Goal: Use online tool/utility: Utilize a website feature to perform a specific function

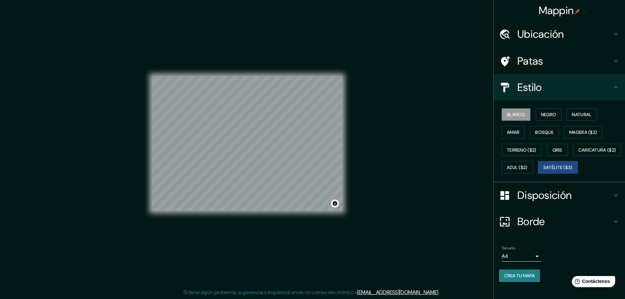
click at [513, 117] on font "Blanco" at bounding box center [516, 115] width 18 height 6
click at [541, 115] on font "Negro" at bounding box center [548, 115] width 15 height 6
click at [572, 115] on font "Natural" at bounding box center [582, 115] width 20 height 6
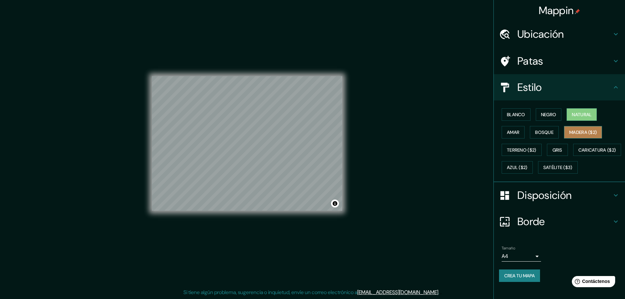
click at [576, 126] on button "Madera ($2)" at bounding box center [583, 132] width 38 height 12
click at [543, 132] on font "Bosque" at bounding box center [544, 132] width 18 height 6
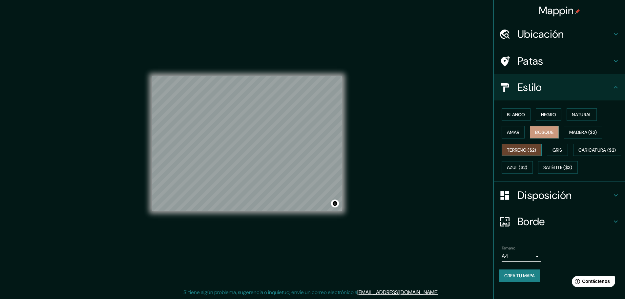
click at [531, 144] on button "Terreno ($2)" at bounding box center [522, 150] width 40 height 12
click at [555, 146] on font "Gris" at bounding box center [557, 150] width 10 height 9
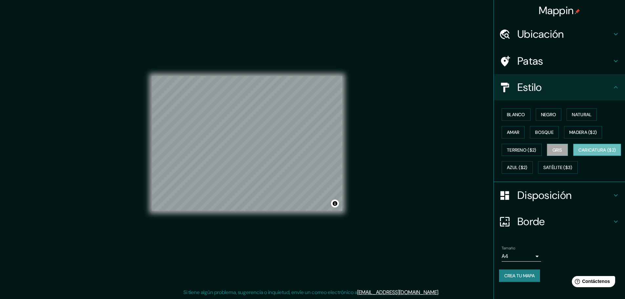
click at [578, 154] on font "Caricatura ($2)" at bounding box center [597, 150] width 38 height 9
click at [543, 172] on font "Satélite ($3)" at bounding box center [557, 167] width 29 height 9
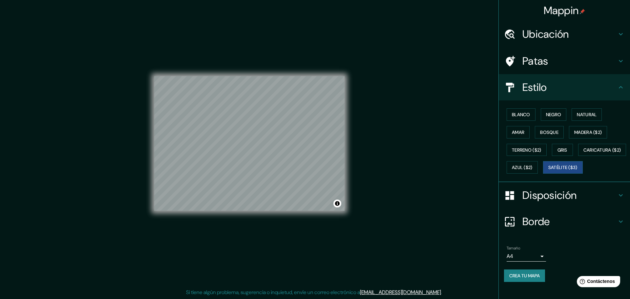
click at [524, 274] on body "Mappin Ubicación [GEOGRAPHIC_DATA], provincia de [GEOGRAPHIC_DATA], [GEOGRAPHIC…" at bounding box center [315, 147] width 630 height 299
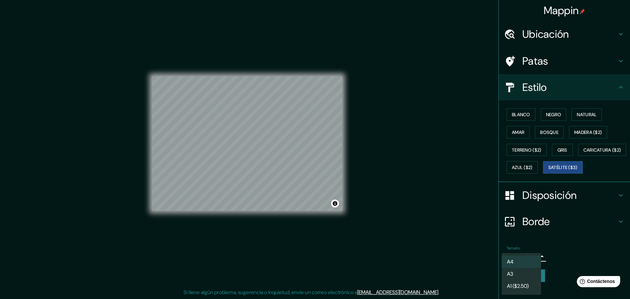
click at [528, 263] on li "A4" at bounding box center [521, 262] width 39 height 12
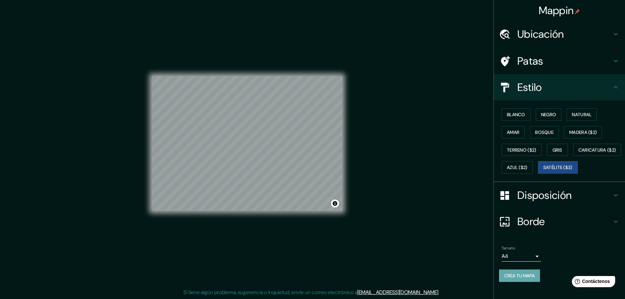
click at [531, 279] on font "Crea tu mapa" at bounding box center [519, 276] width 31 height 6
click at [526, 282] on div "Crea tu mapa" at bounding box center [559, 275] width 121 height 12
click at [557, 262] on div "Tamaño A4 single" at bounding box center [559, 253] width 121 height 21
click at [304, 149] on div at bounding box center [303, 146] width 5 height 5
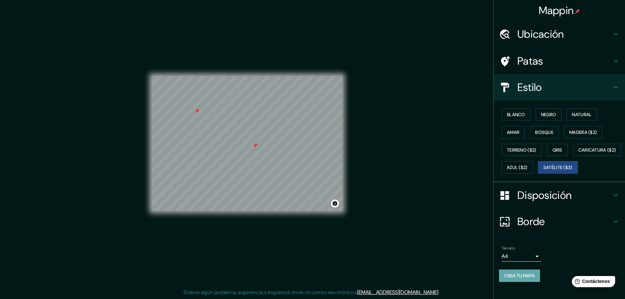
click at [519, 279] on font "Crea tu mapa" at bounding box center [519, 276] width 31 height 6
click at [547, 106] on div "Blanco Negro Natural Amar Bosque Madera ($2) Terreno ($2) Gris Caricatura ($2) …" at bounding box center [562, 141] width 126 height 71
click at [573, 112] on font "Natural" at bounding box center [582, 115] width 20 height 6
click at [255, 145] on div at bounding box center [254, 145] width 5 height 5
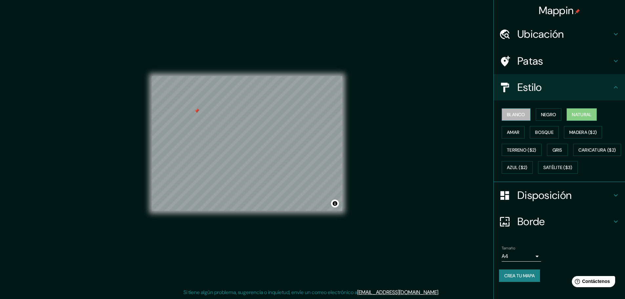
click at [519, 112] on font "Blanco" at bounding box center [516, 115] width 18 height 6
click at [513, 126] on button "Amar" at bounding box center [513, 132] width 23 height 12
